Goal: Task Accomplishment & Management: Manage account settings

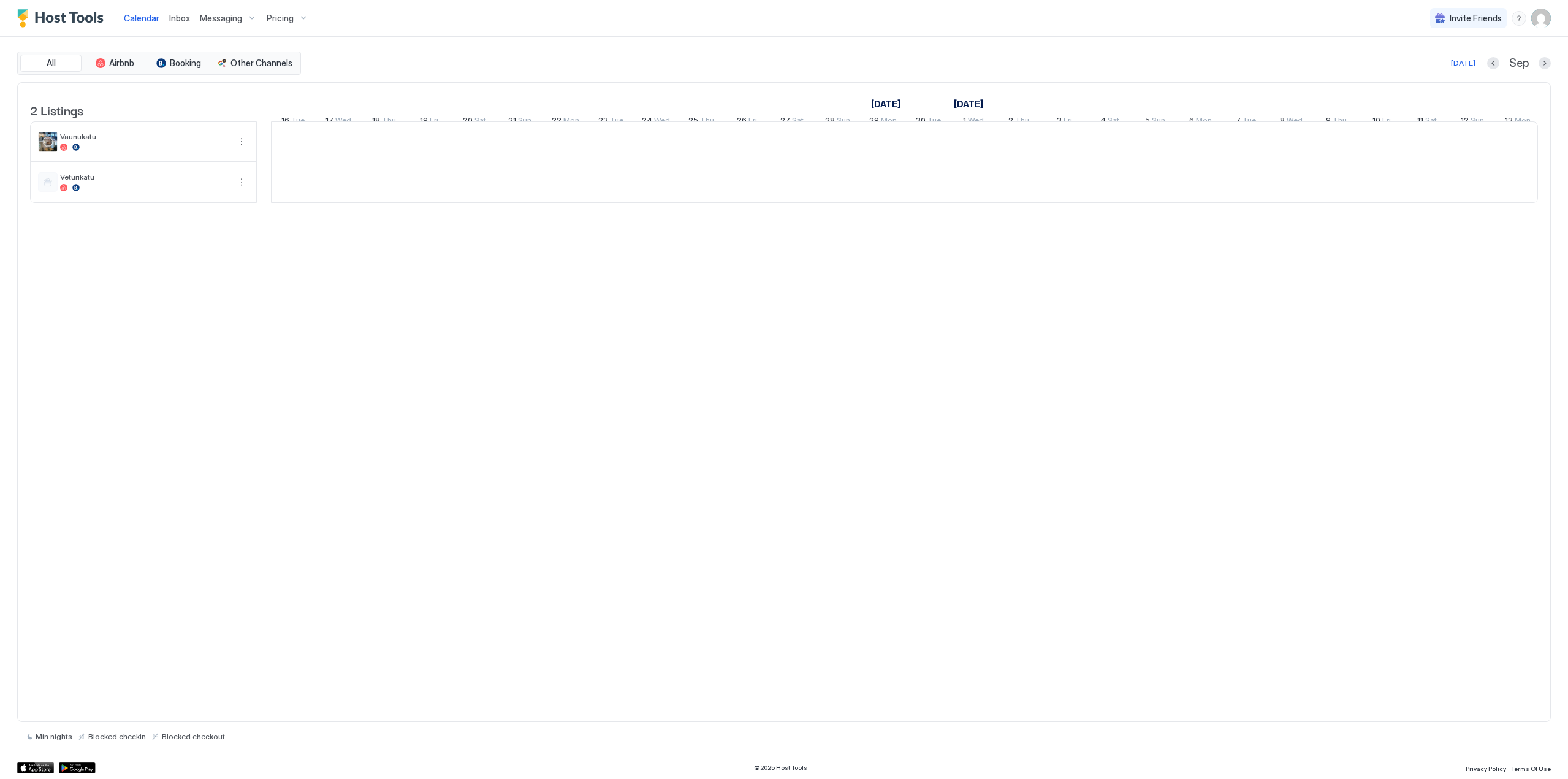
scroll to position [0, 681]
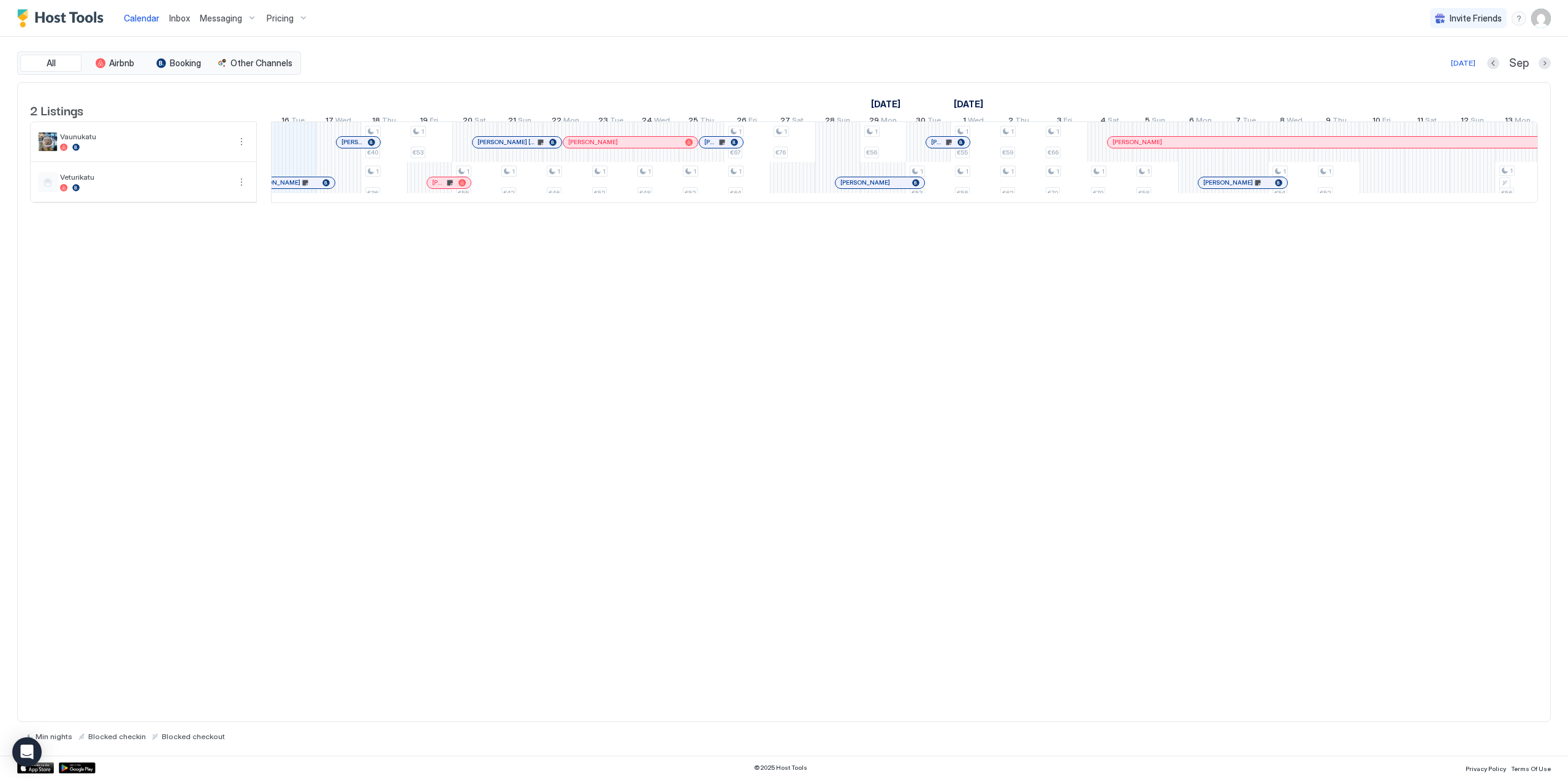
click at [247, 19] on div "Messaging" at bounding box center [228, 18] width 67 height 21
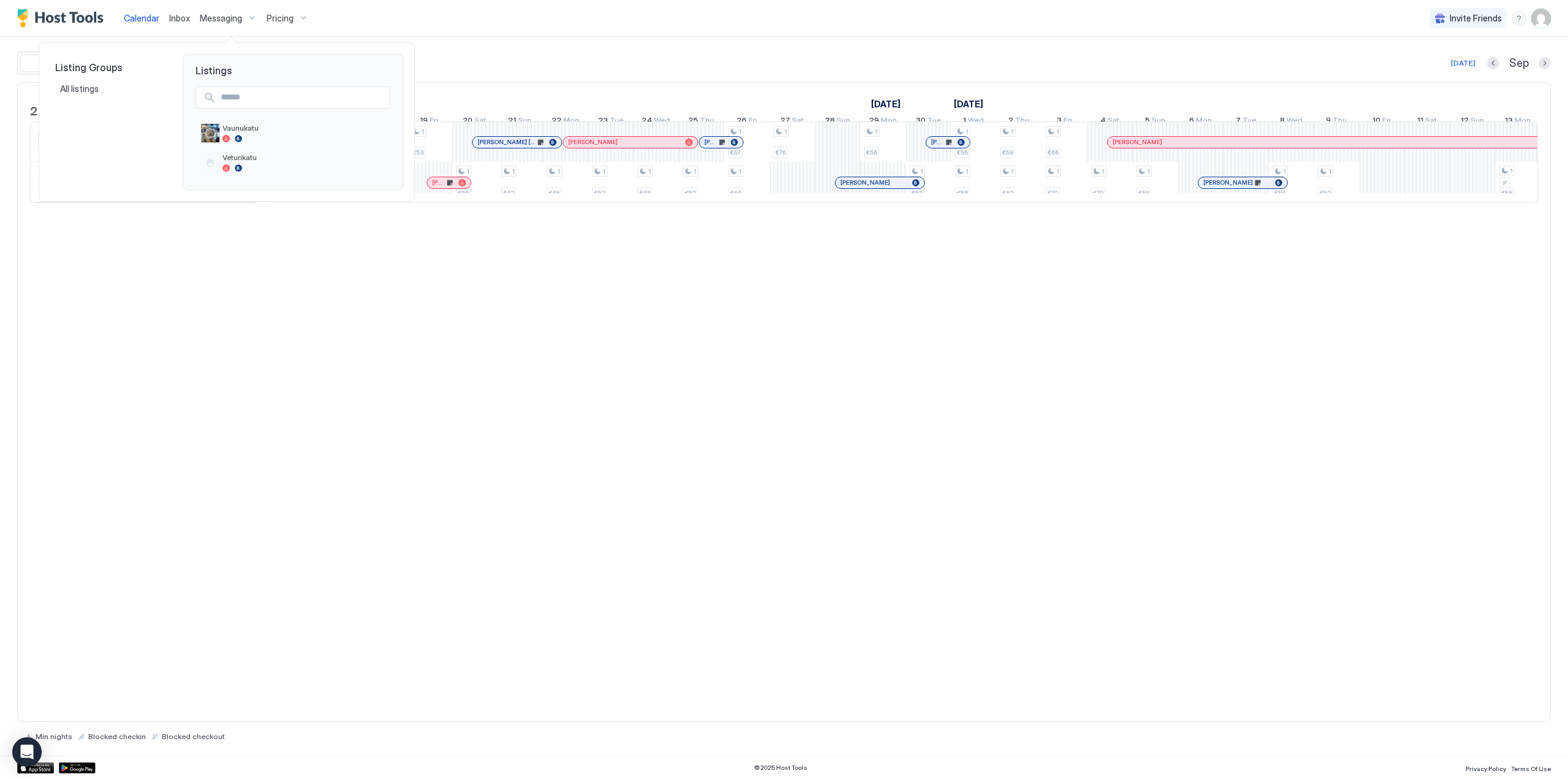
click at [304, 13] on div at bounding box center [784, 389] width 1568 height 779
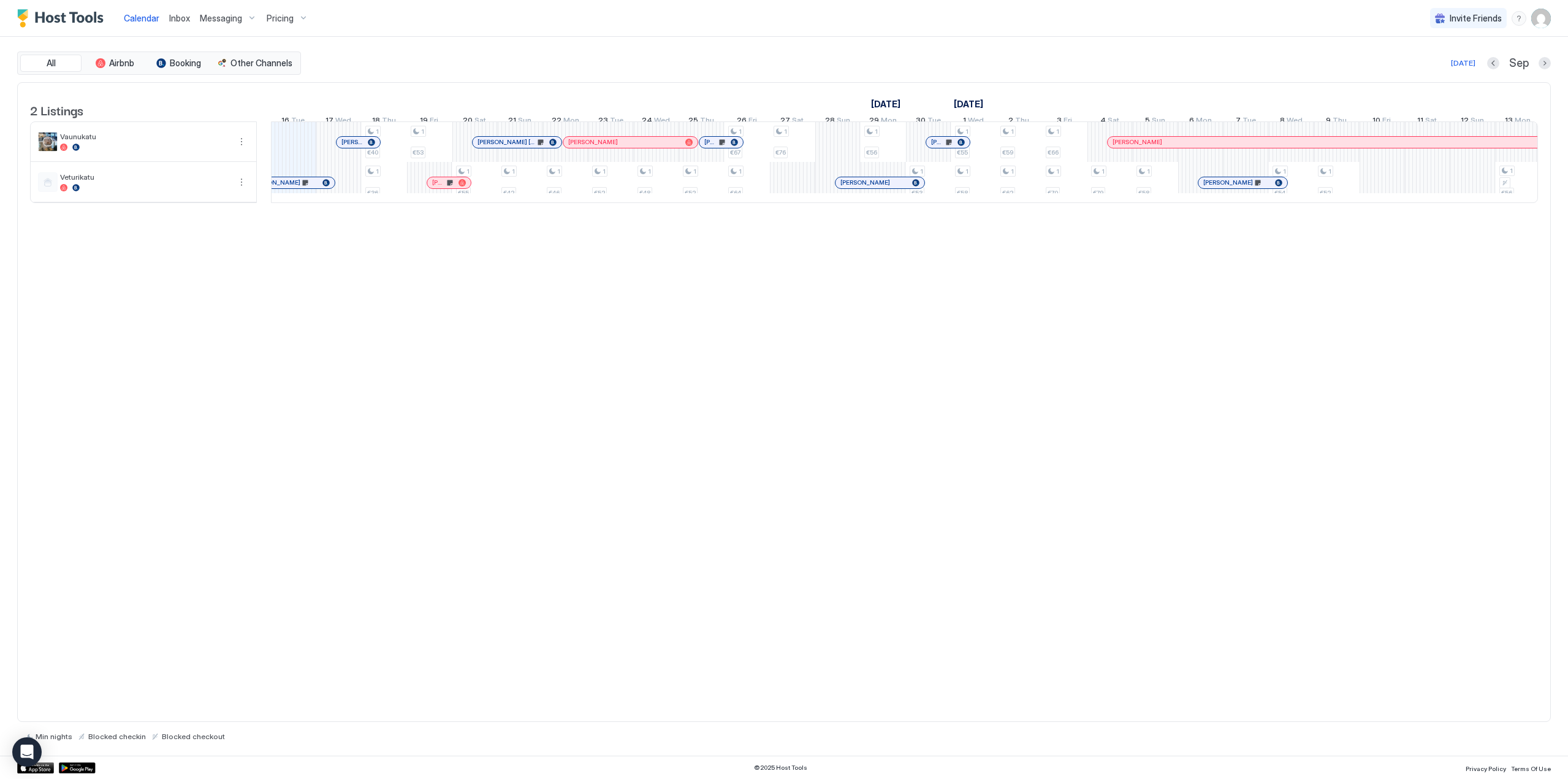
click at [291, 22] on span "Pricing" at bounding box center [280, 18] width 27 height 11
click at [280, 153] on div "Veturikatu" at bounding box center [283, 153] width 87 height 19
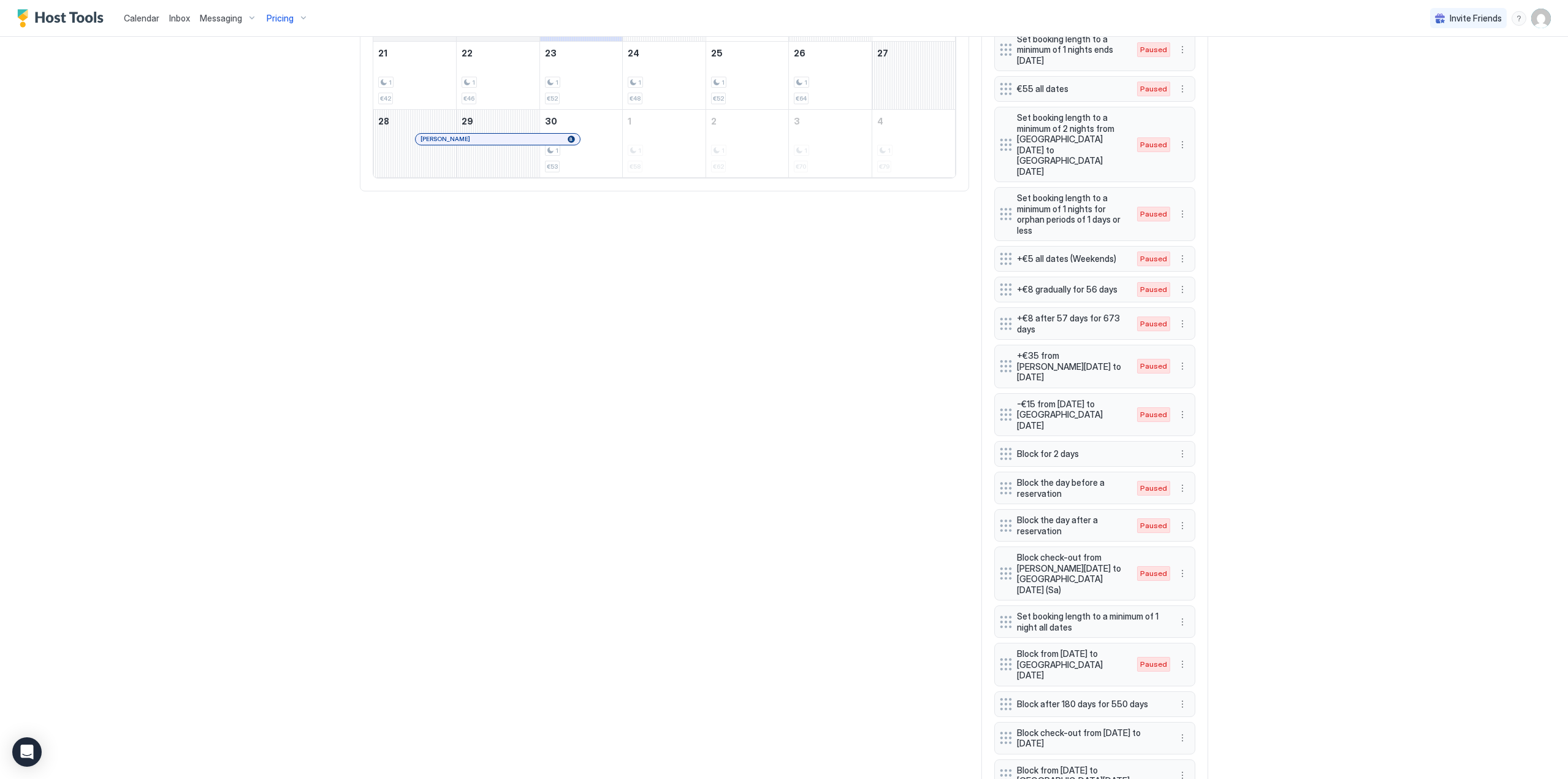
scroll to position [695, 0]
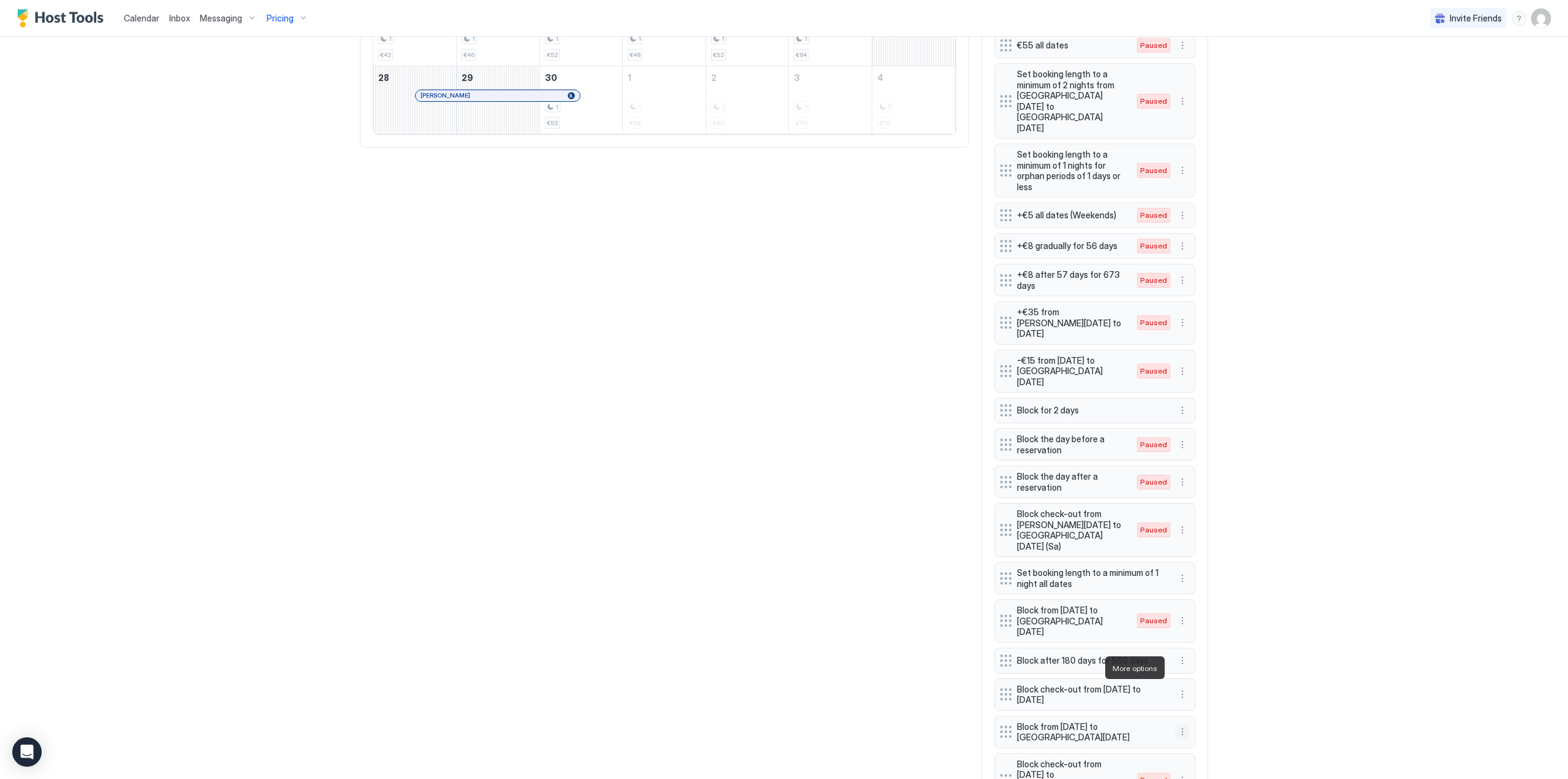
click at [1178, 724] on button "More options" at bounding box center [1182, 732] width 15 height 15
click at [1213, 723] on div "Delete" at bounding box center [1195, 724] width 46 height 20
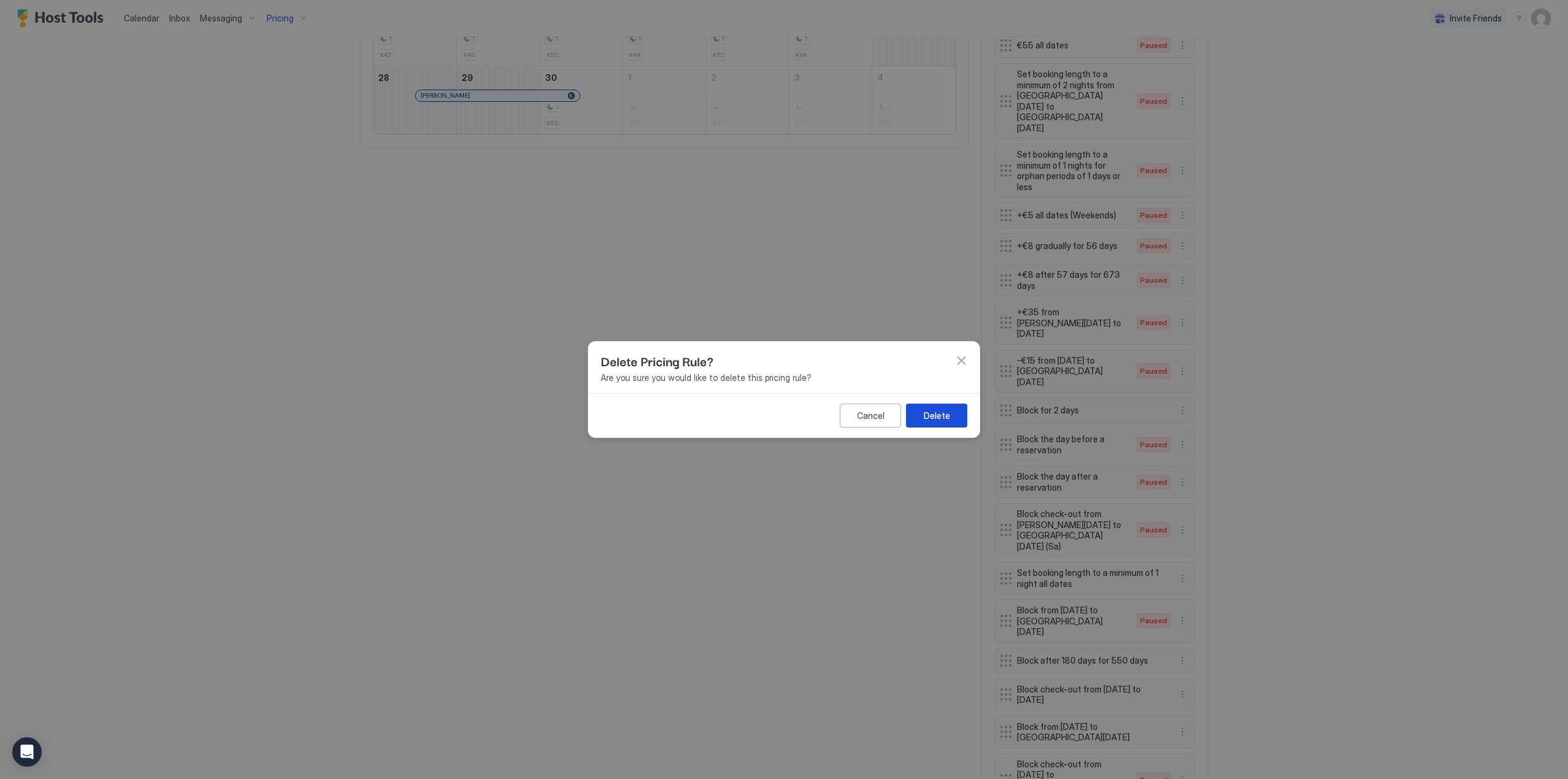
click at [944, 418] on div "Delete" at bounding box center [936, 415] width 26 height 13
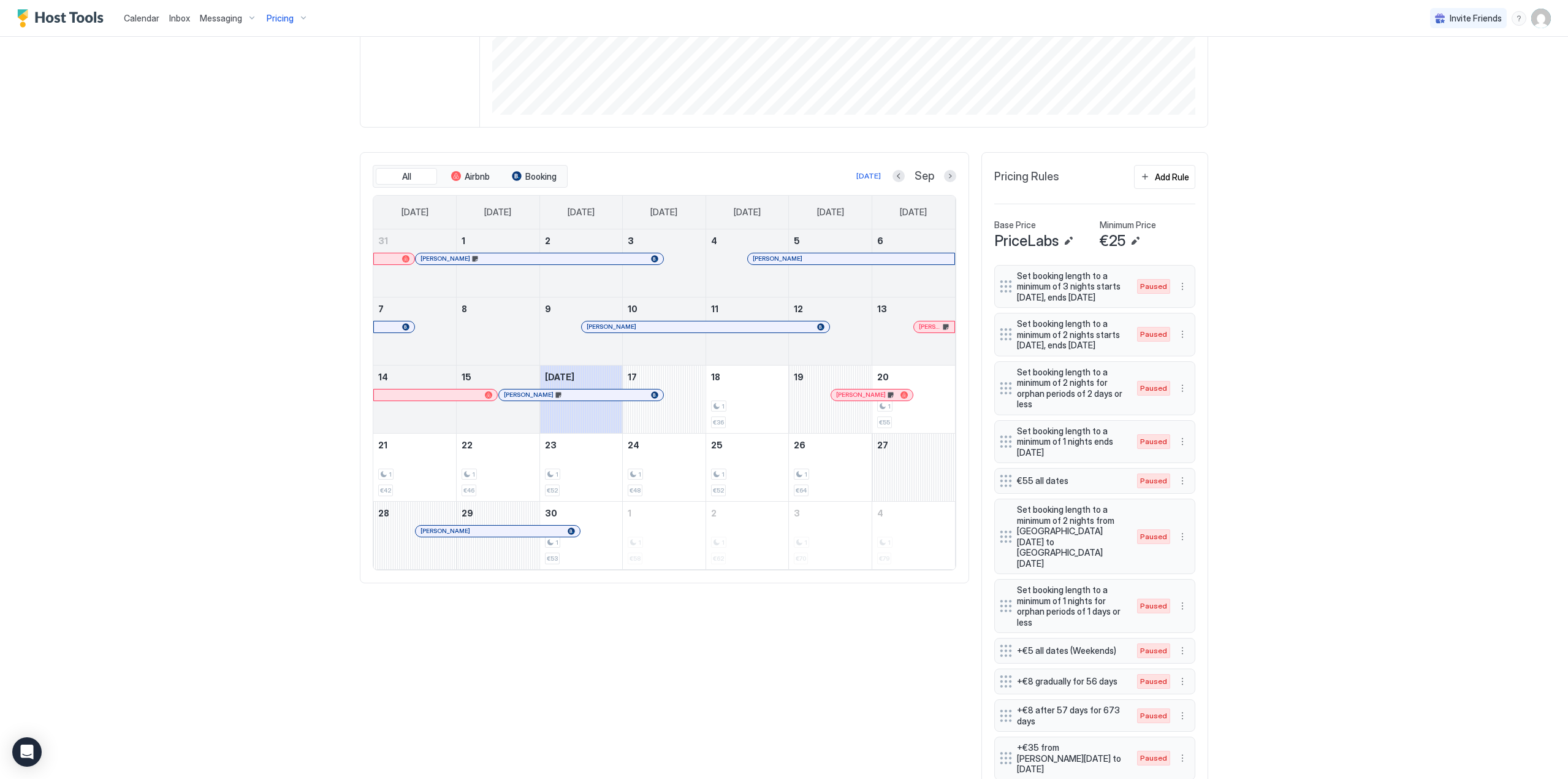
scroll to position [228, 0]
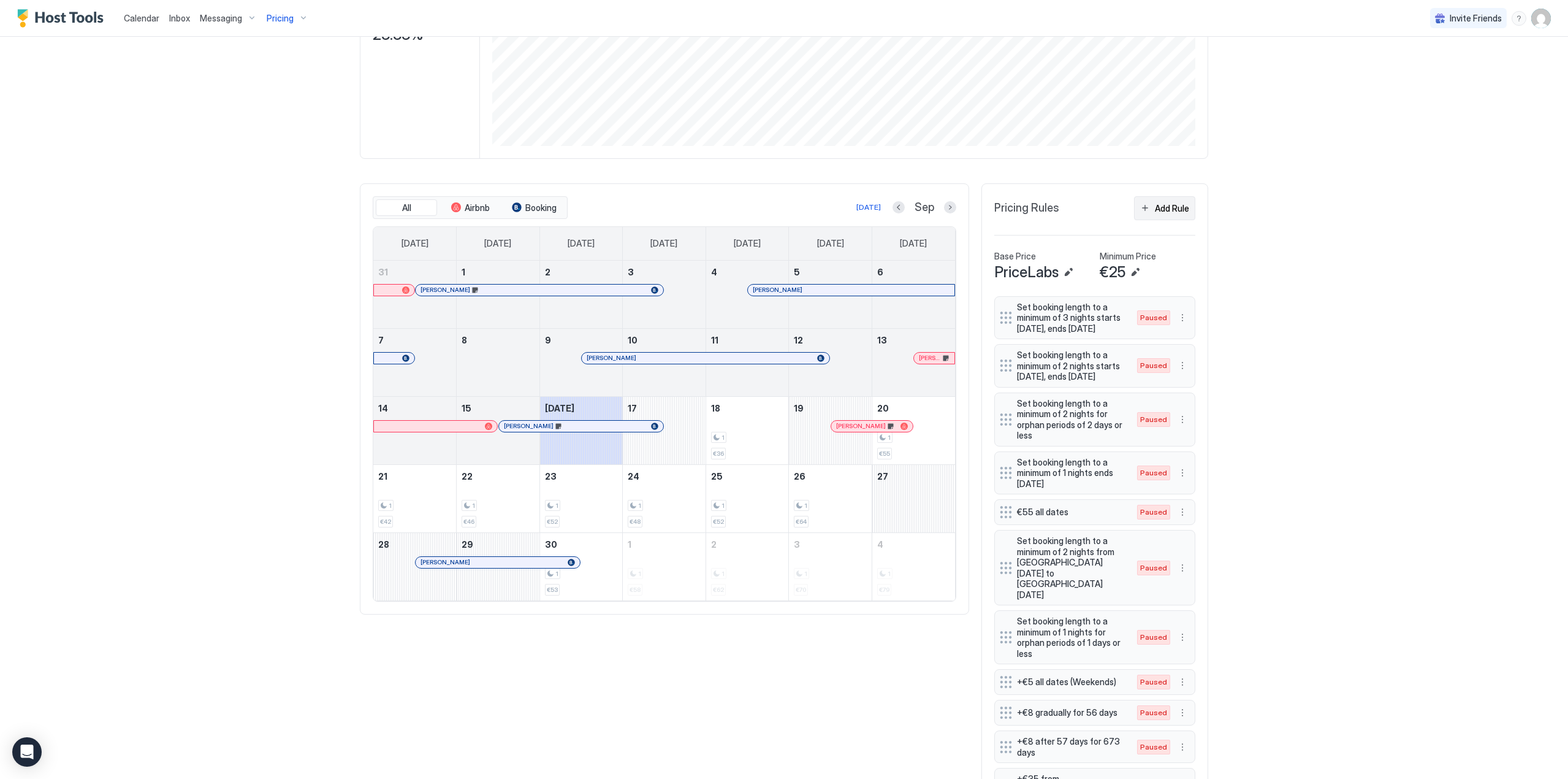
click at [1160, 206] on div "Add Rule" at bounding box center [1172, 208] width 34 height 13
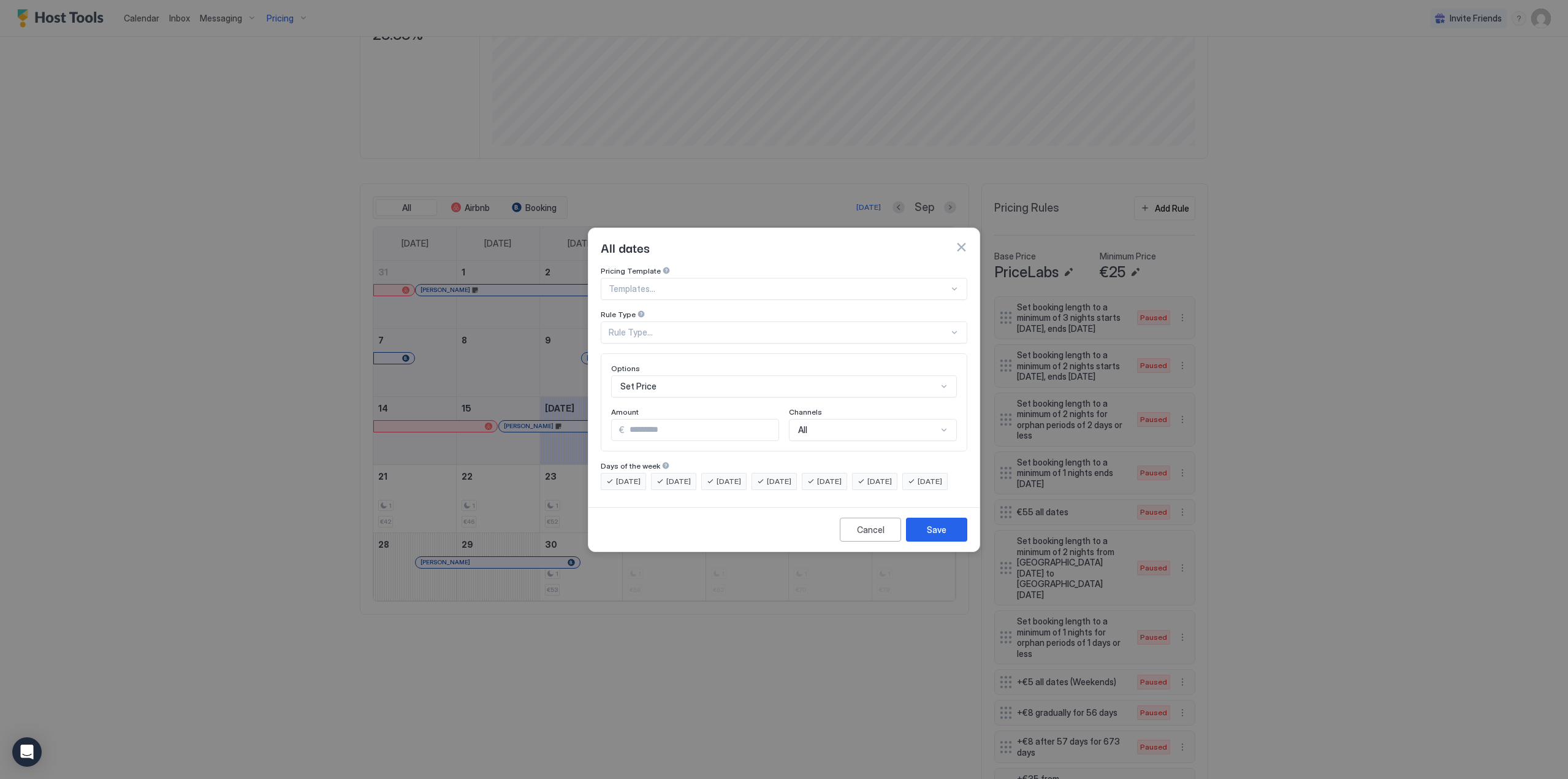
click at [698, 327] on div "Rule Type..." at bounding box center [779, 333] width 340 height 11
click at [671, 421] on div "Date Range" at bounding box center [785, 432] width 365 height 24
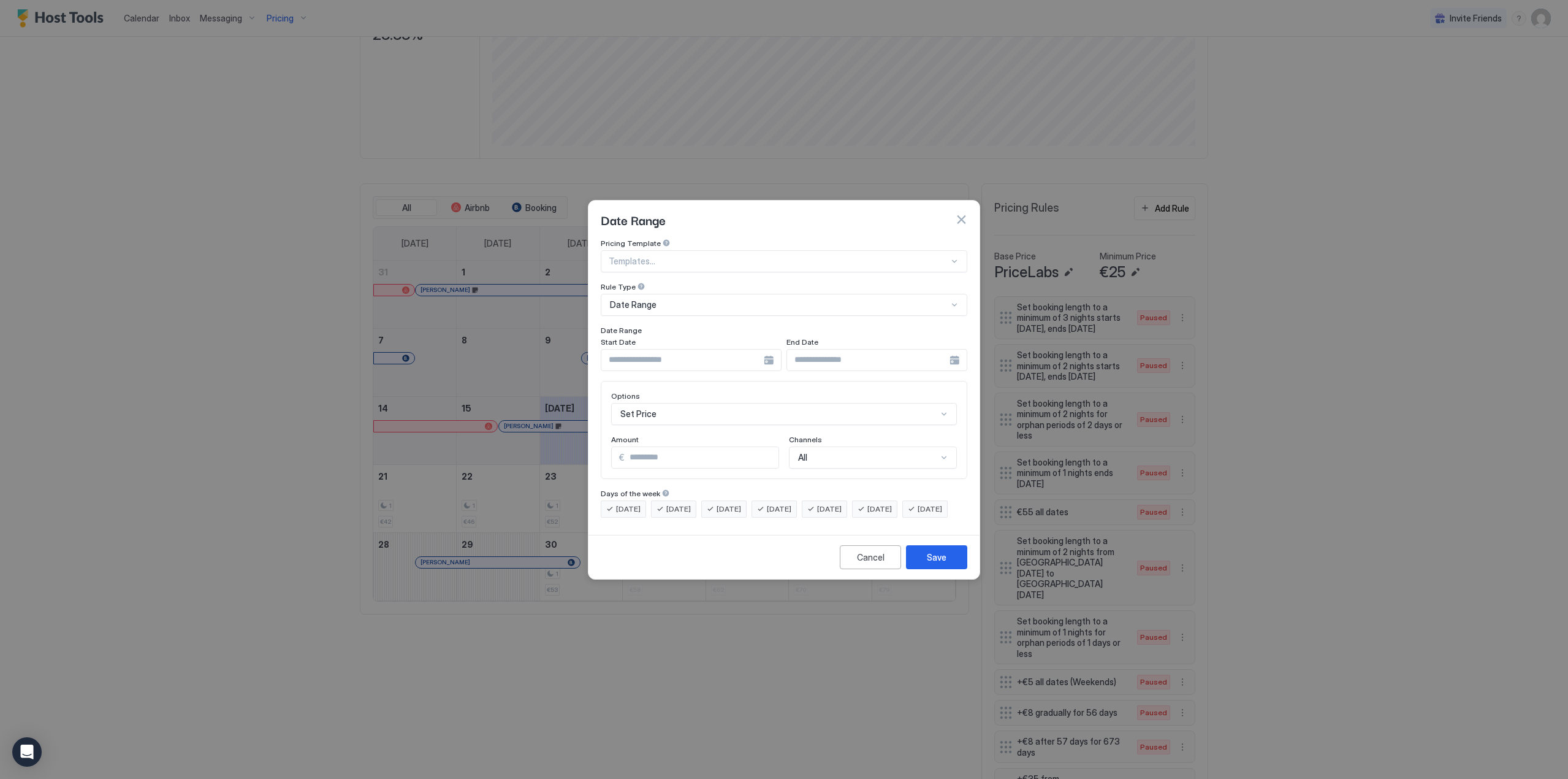
click at [766, 349] on div at bounding box center [691, 359] width 181 height 22
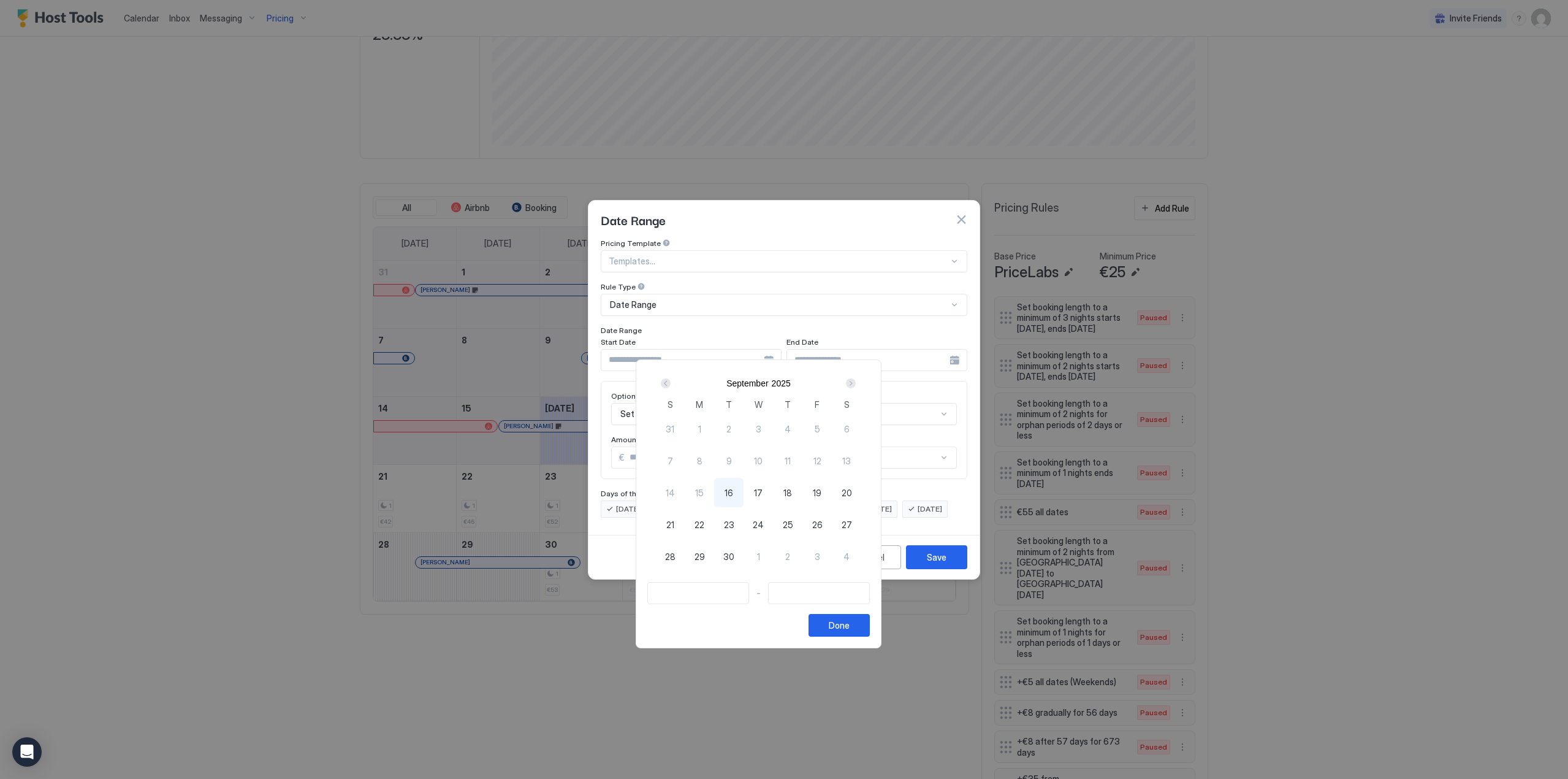
click at [858, 380] on div "Next" at bounding box center [851, 383] width 15 height 15
click at [822, 459] on span "10" at bounding box center [817, 461] width 9 height 13
type input "**********"
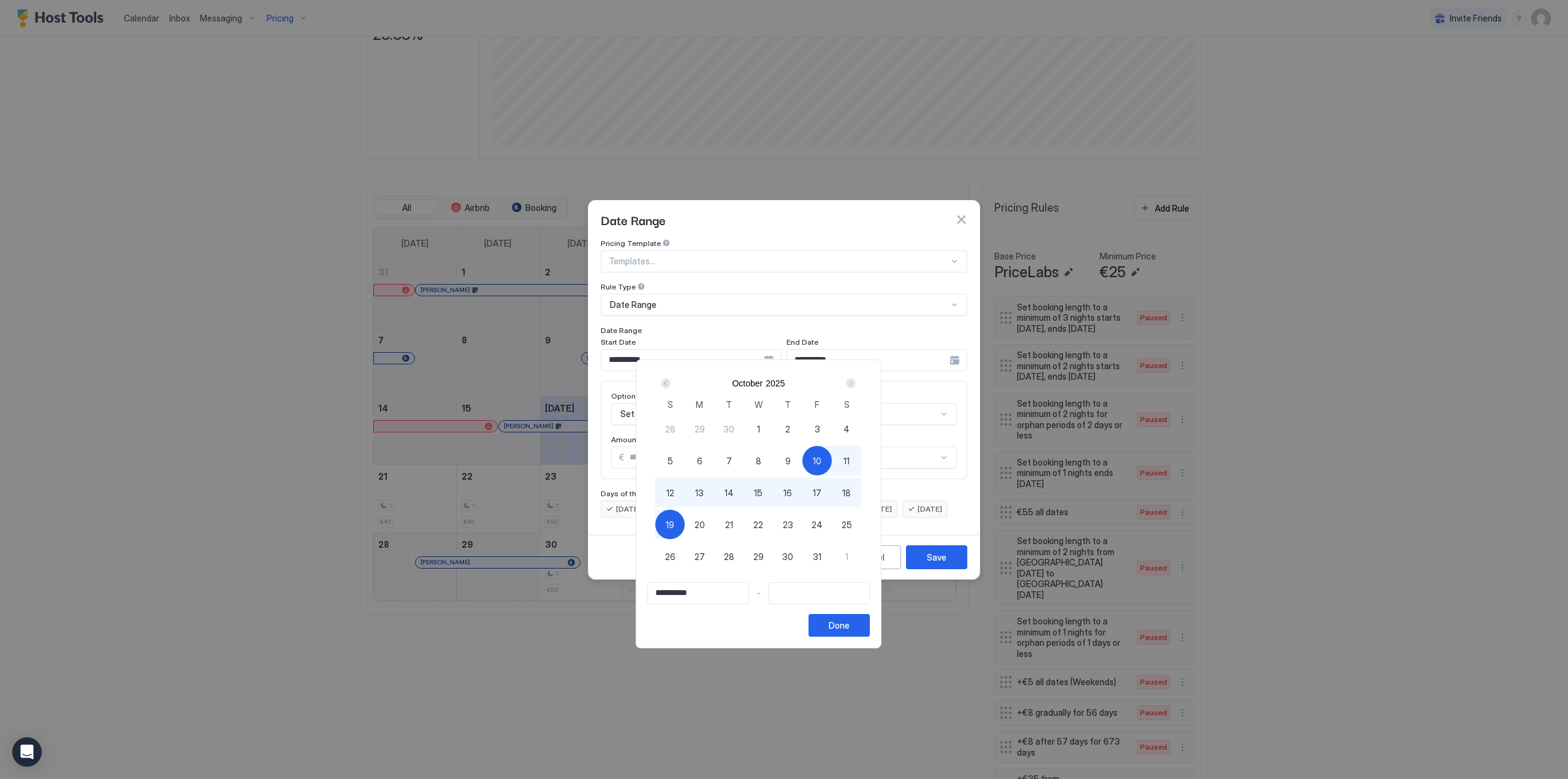
click at [674, 525] on span "19" at bounding box center [670, 524] width 9 height 13
type input "**********"
click at [849, 627] on div "Done" at bounding box center [839, 625] width 21 height 13
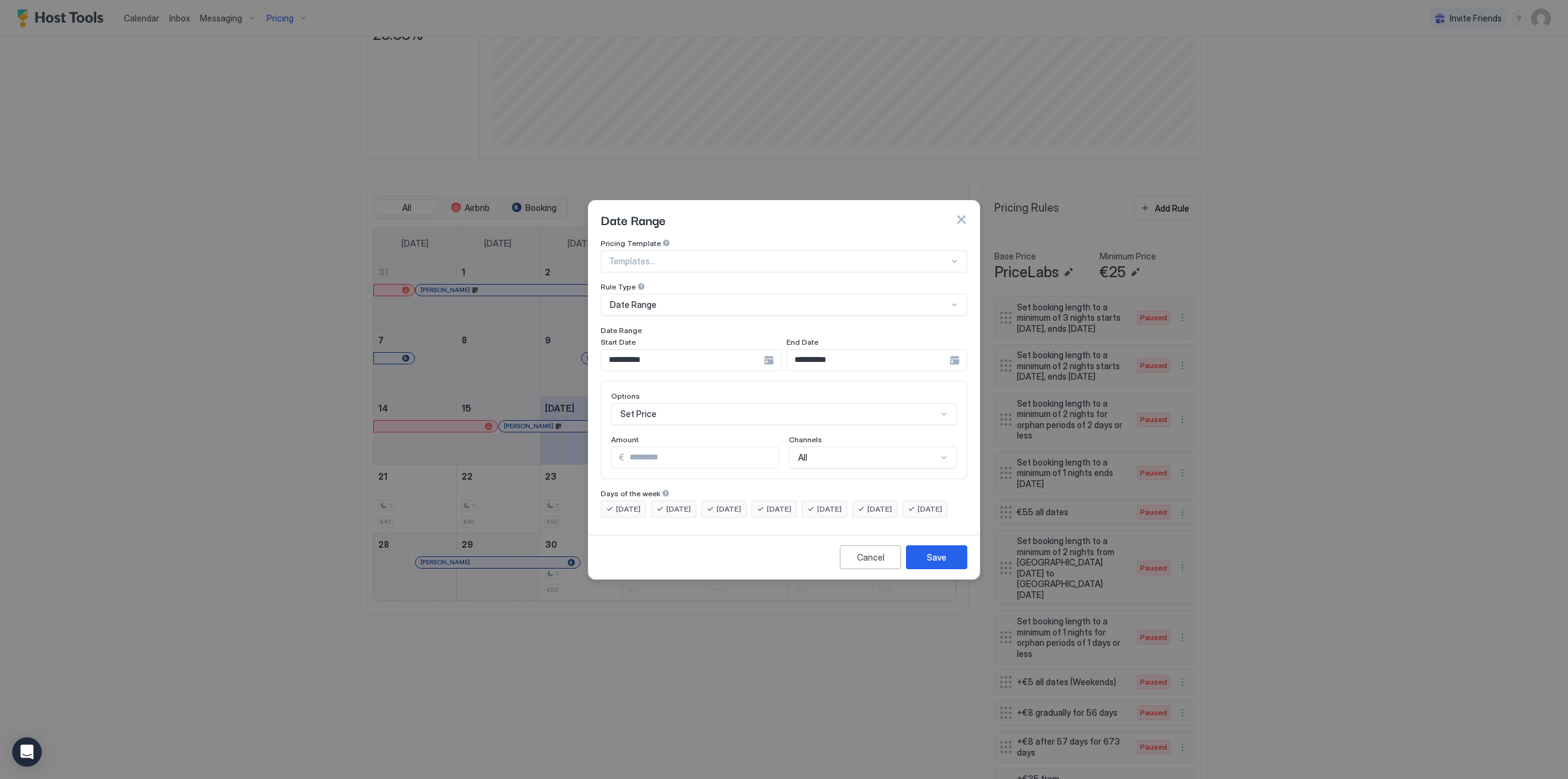
click at [660, 407] on div "Set Price" at bounding box center [784, 413] width 346 height 22
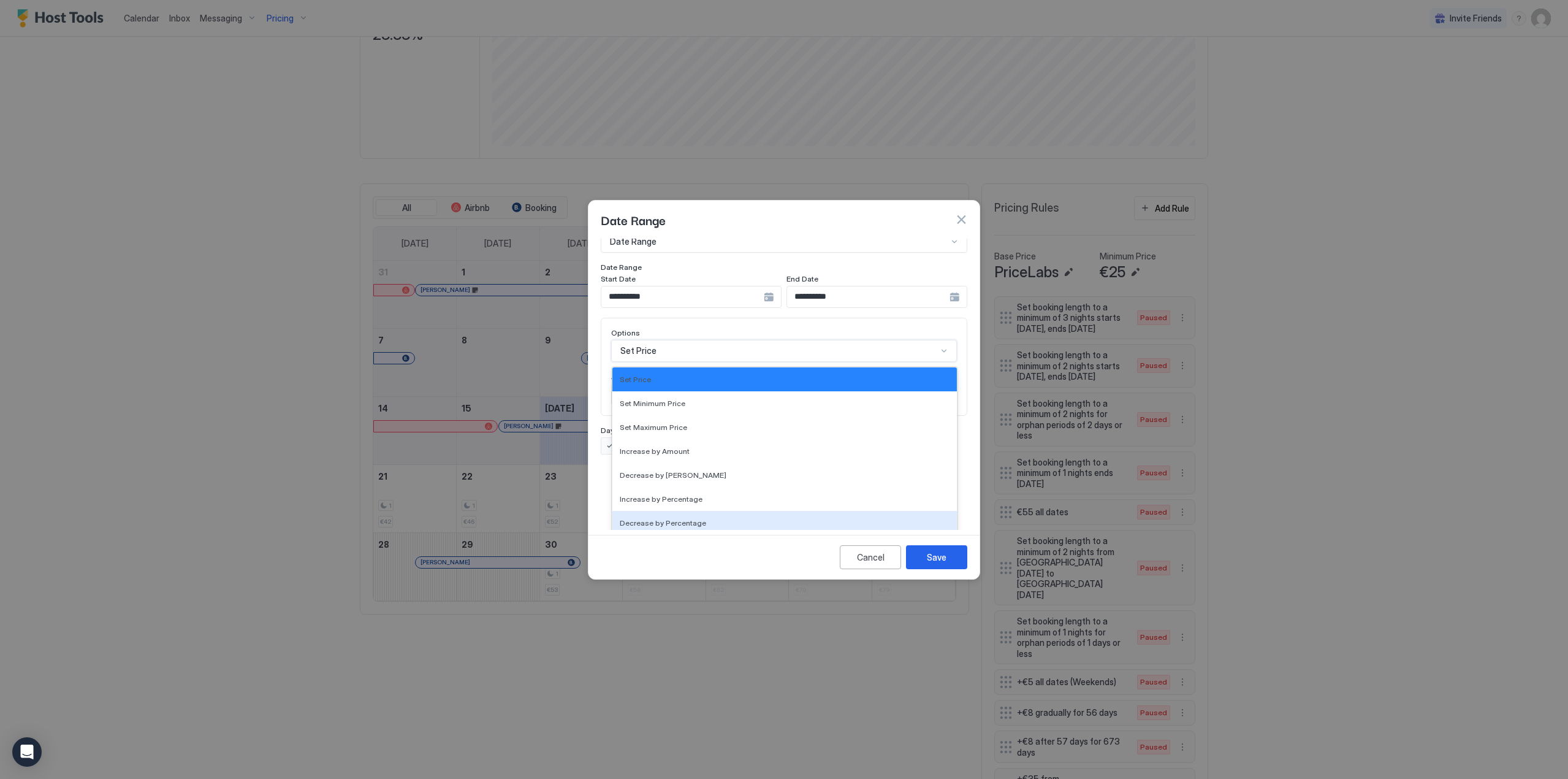
scroll to position [223, 0]
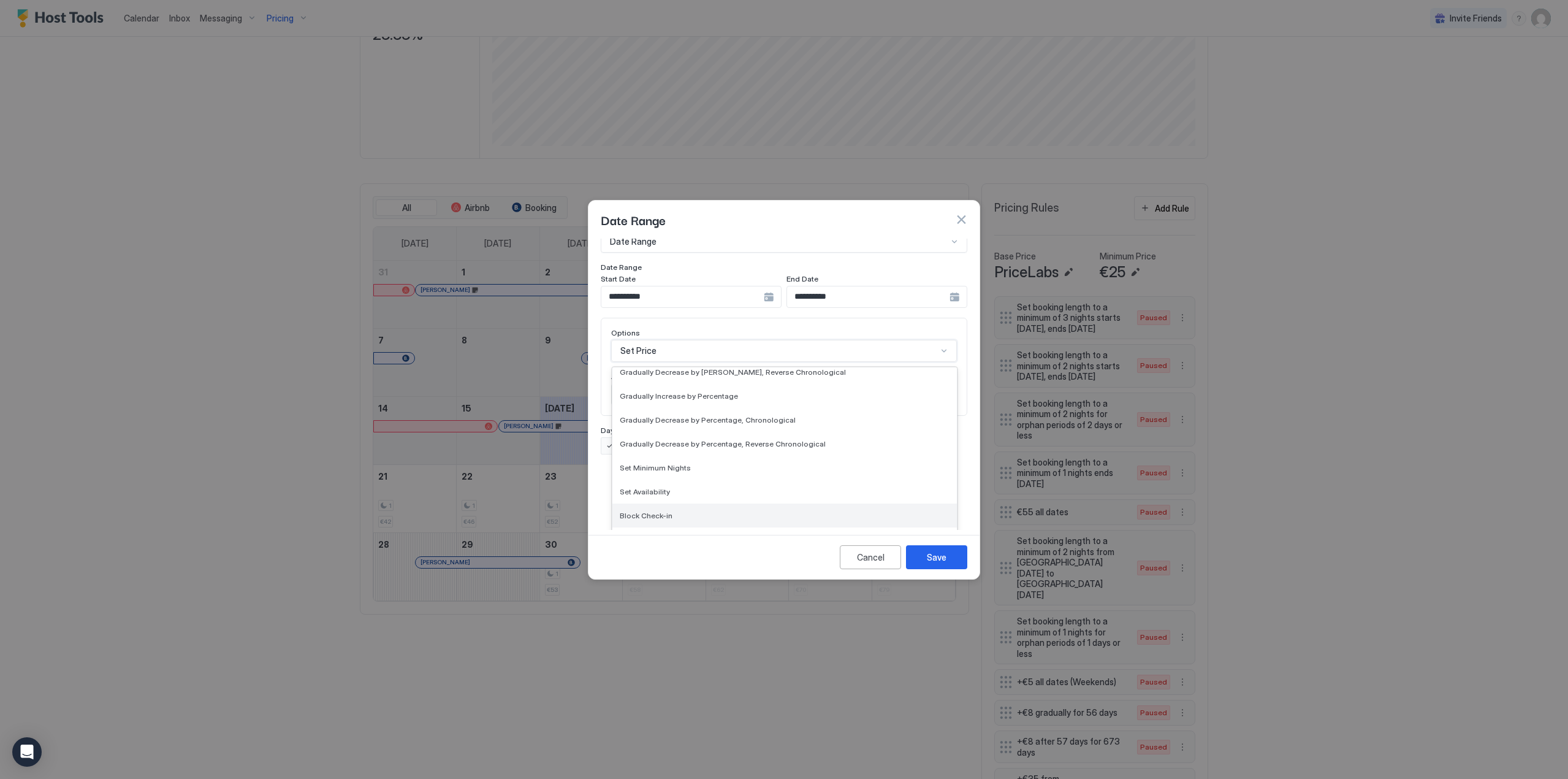
click at [677, 511] on div "Block Check-in" at bounding box center [784, 515] width 344 height 24
click at [679, 452] on div "Availability..." at bounding box center [690, 457] width 142 height 11
click at [677, 505] on div "Blocked" at bounding box center [696, 510] width 152 height 9
click at [925, 451] on div "Booking" at bounding box center [872, 457] width 168 height 22
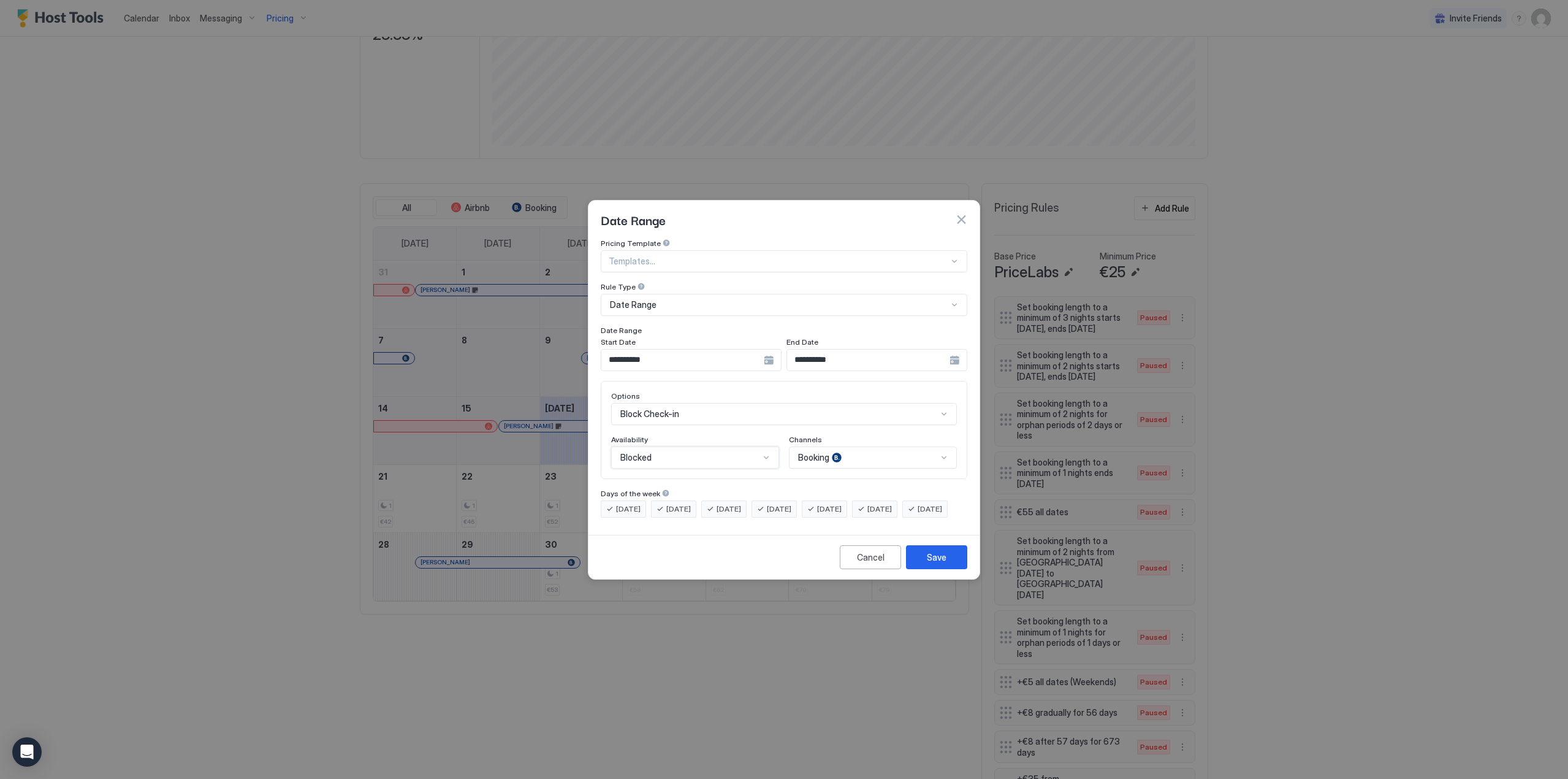
scroll to position [20, 0]
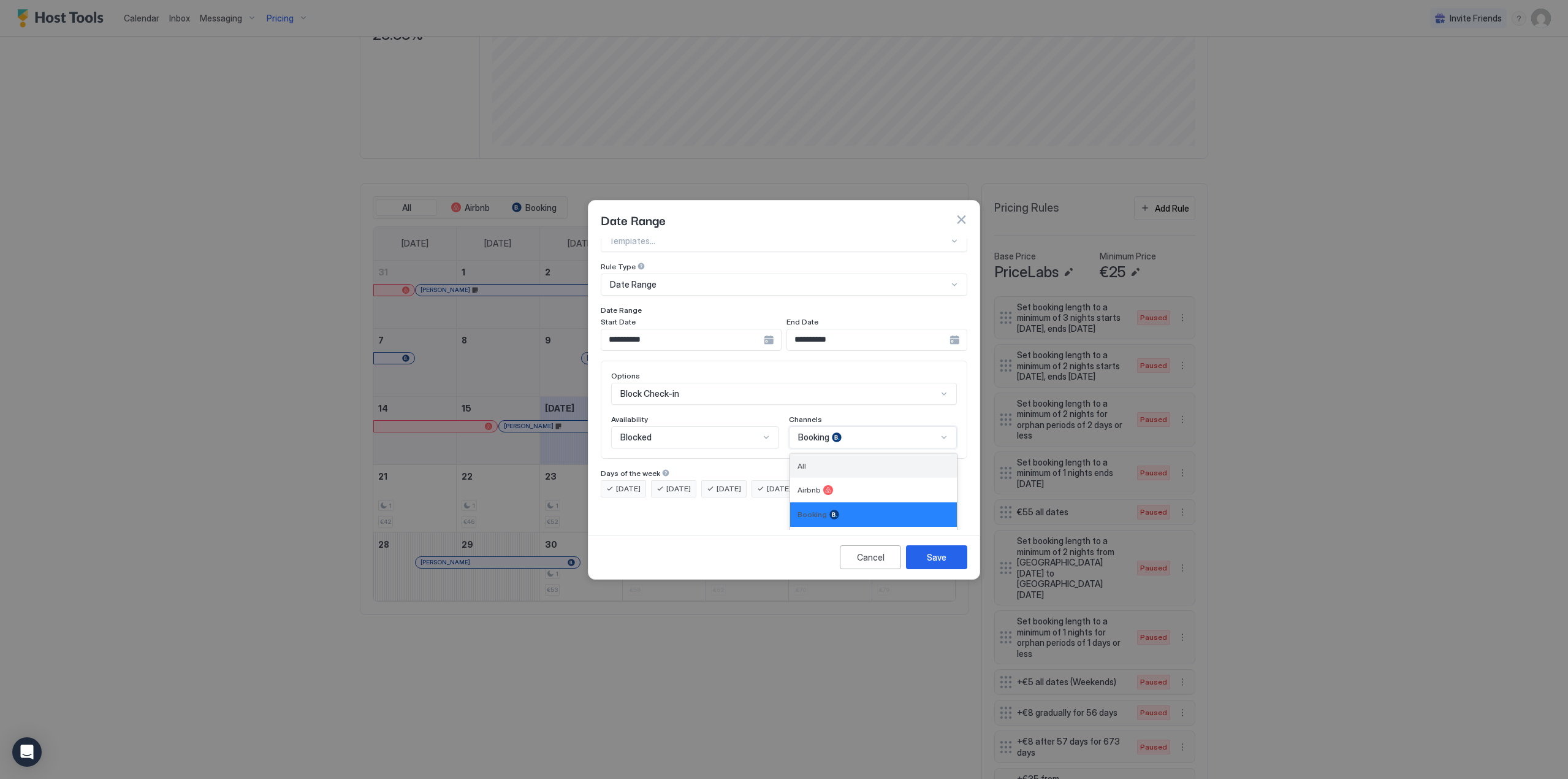
click at [853, 461] on div "All" at bounding box center [873, 465] width 167 height 24
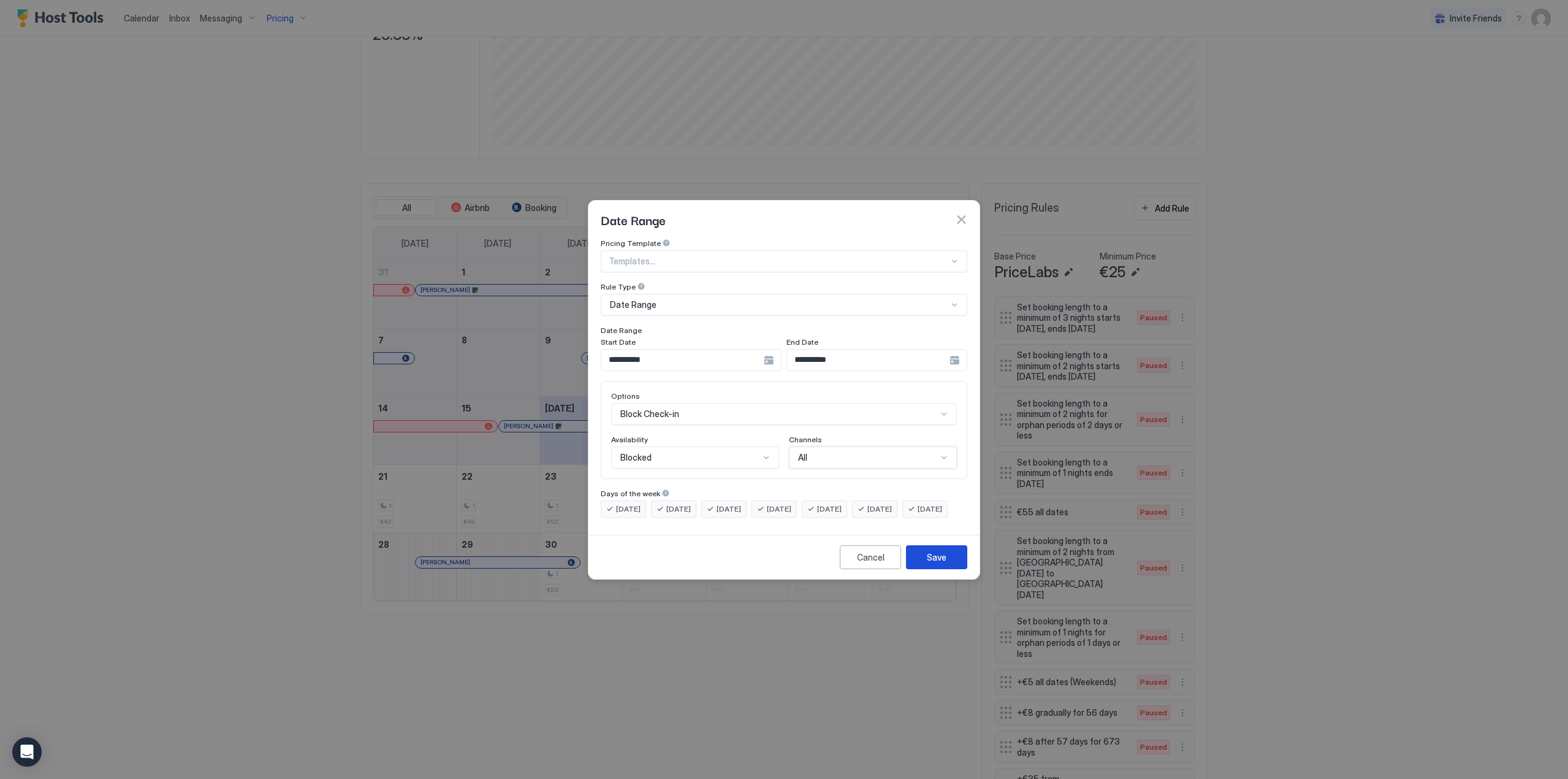
click at [941, 564] on div "Save" at bounding box center [936, 557] width 20 height 13
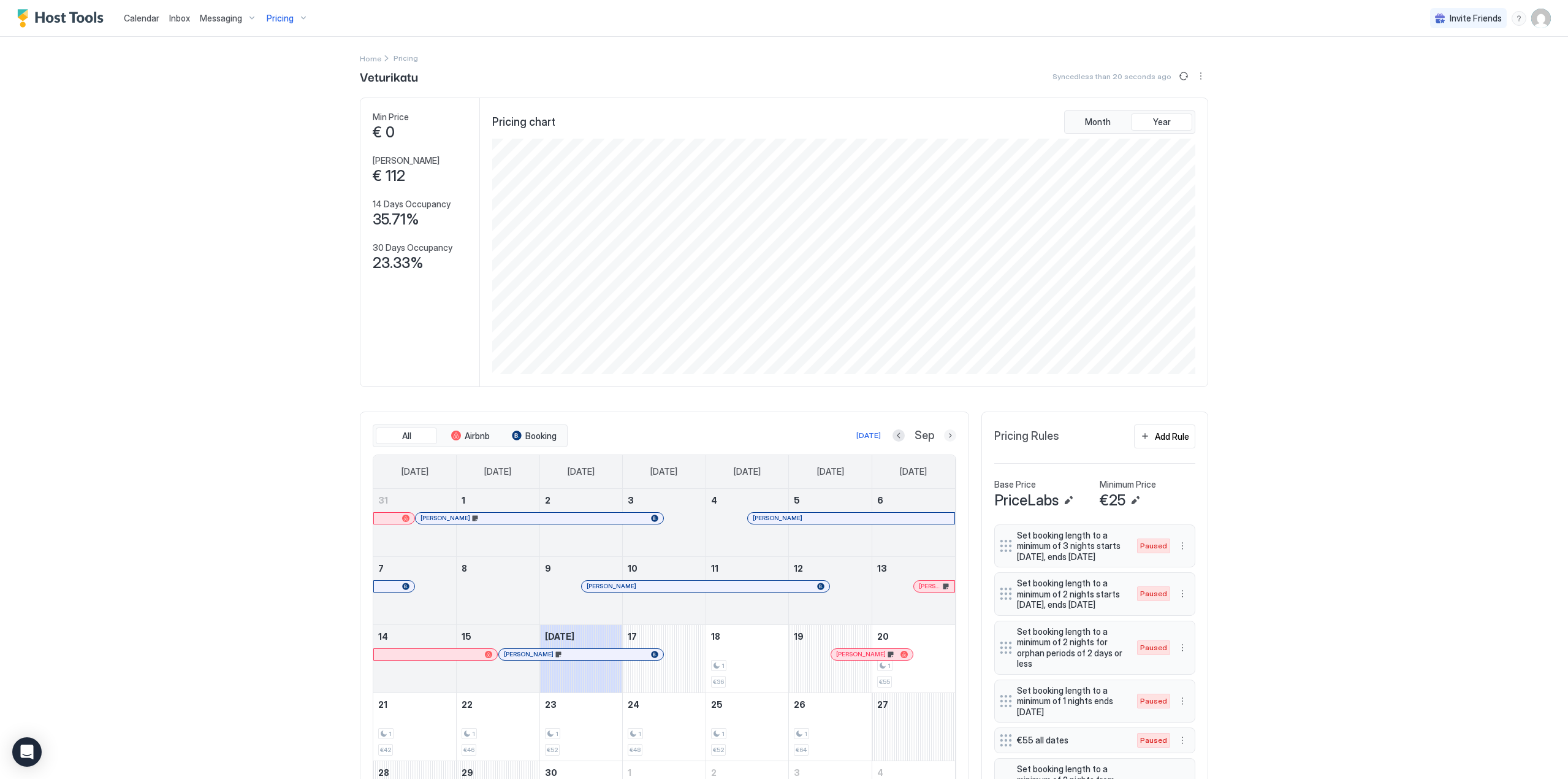
click at [944, 435] on button "Next month" at bounding box center [950, 436] width 12 height 12
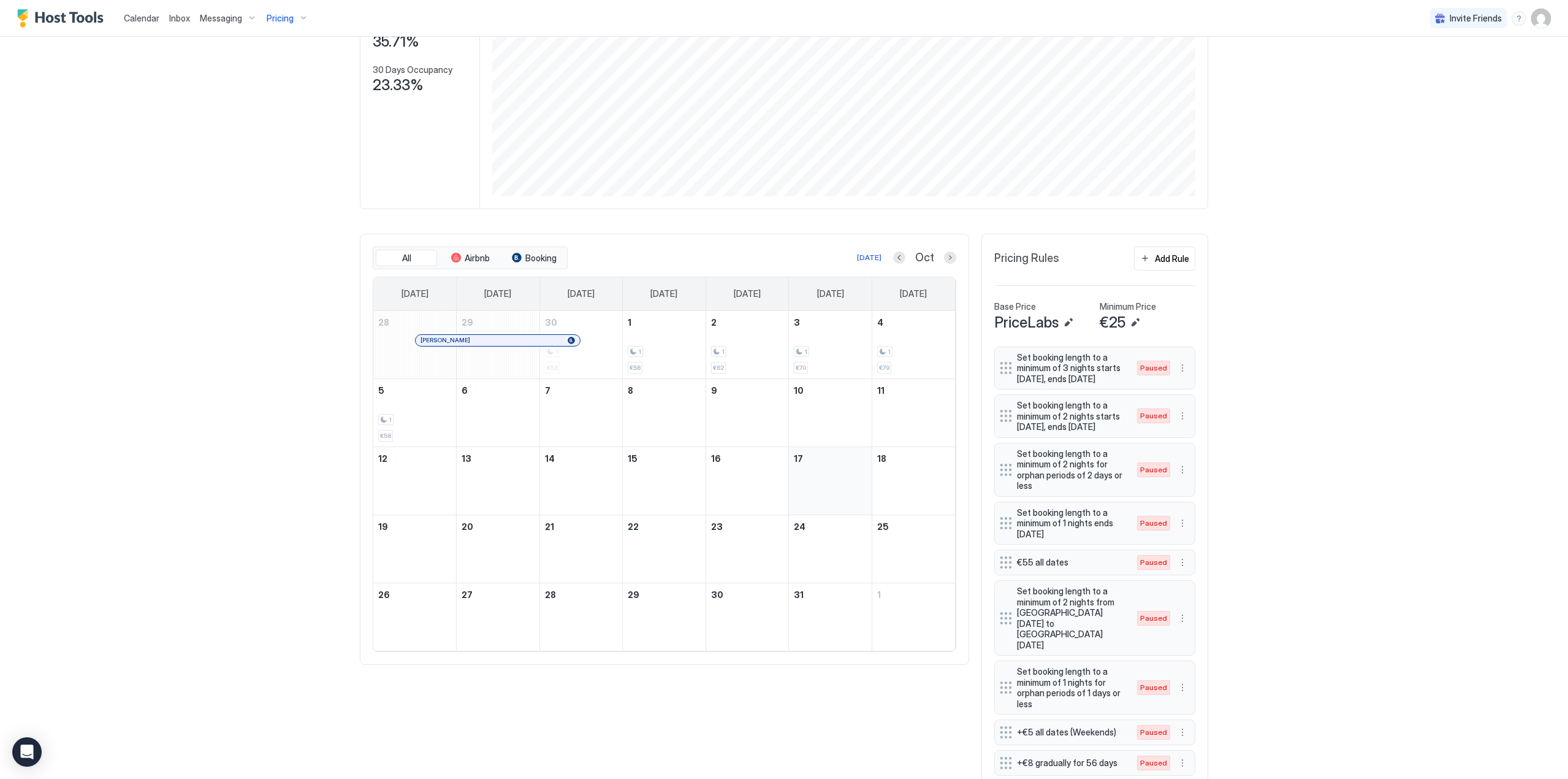
scroll to position [184, 0]
